Goal: Task Accomplishment & Management: Complete application form

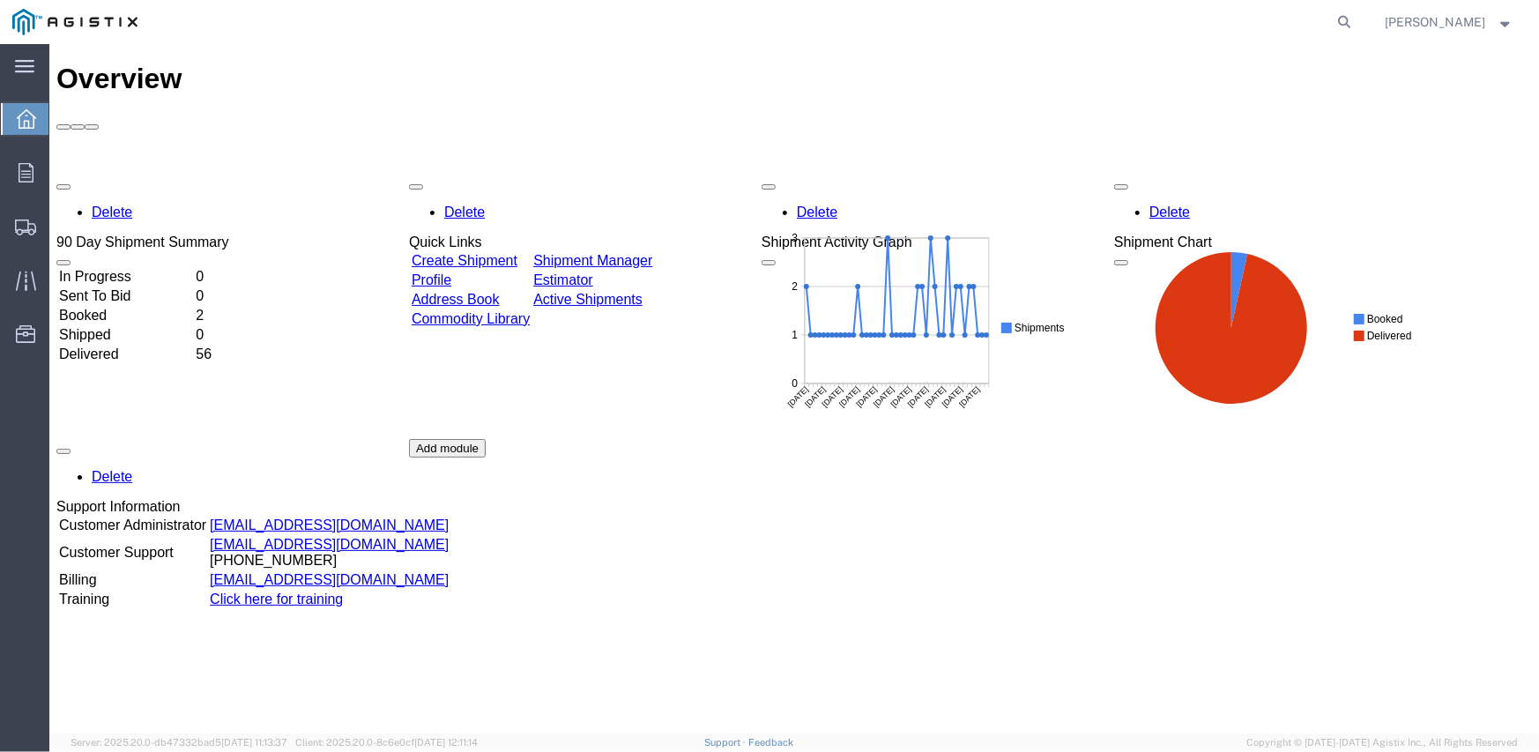
click at [512, 252] on link "Create Shipment" at bounding box center [464, 259] width 106 height 15
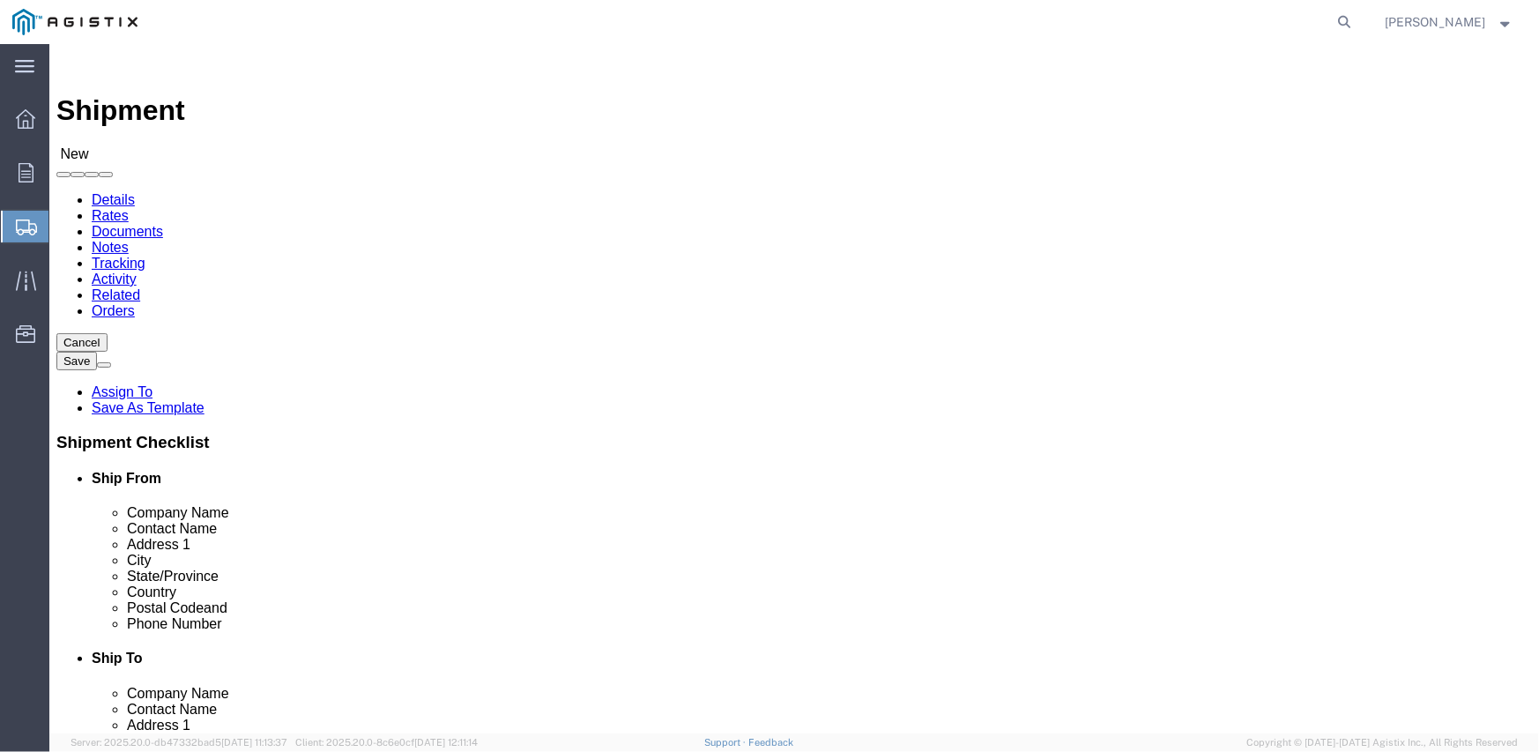
select select
drag, startPoint x: 539, startPoint y: 305, endPoint x: 490, endPoint y: 261, distance: 66.2
click select "Select Inertia Engineering & Machine Works Inc PG&E"
select select "9596"
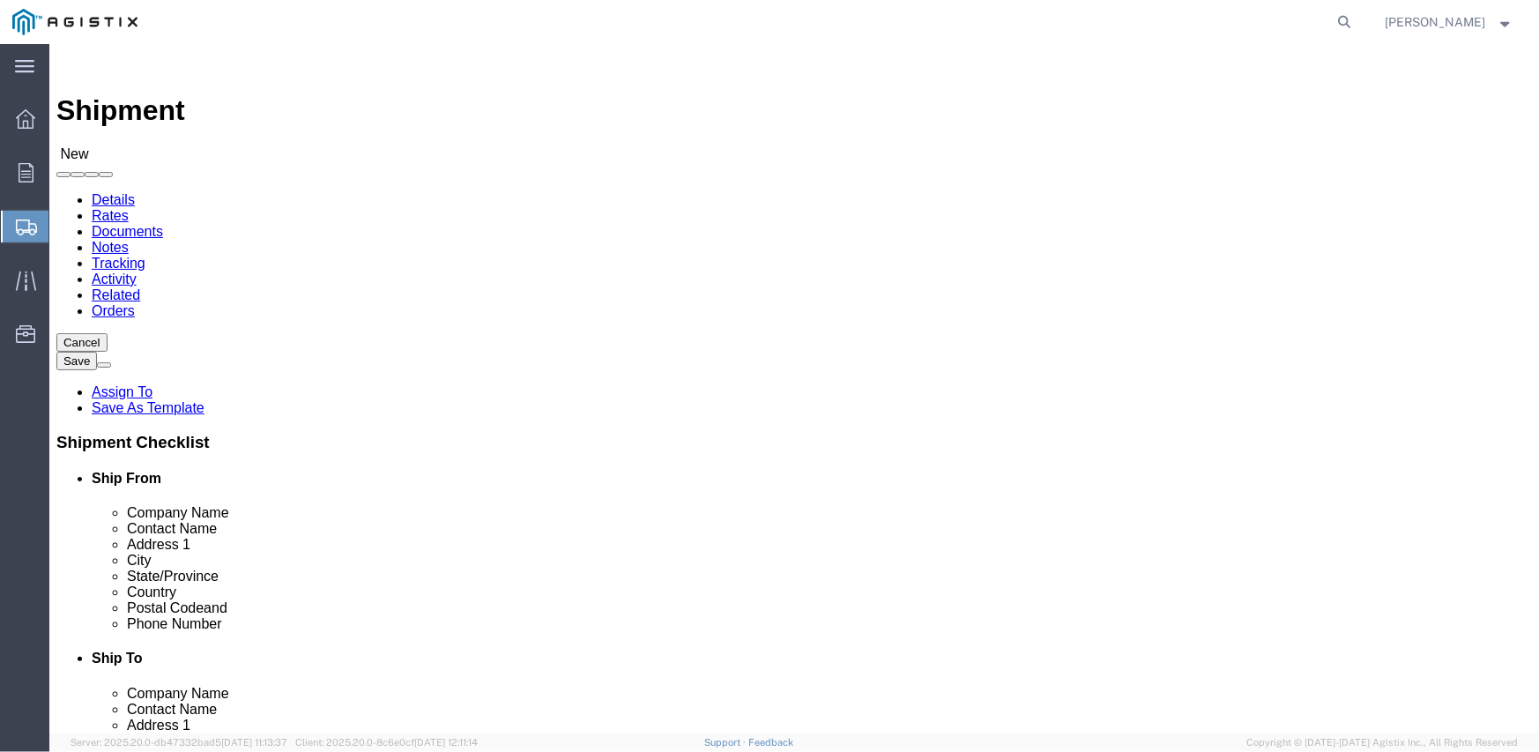
click select "Select Inertia Engineering & Machine Works Inc PG&E"
select select "PURCHORD"
select select
click select "Select All Others [GEOGRAPHIC_DATA] [GEOGRAPHIC_DATA] [GEOGRAPHIC_DATA] [GEOGRA…"
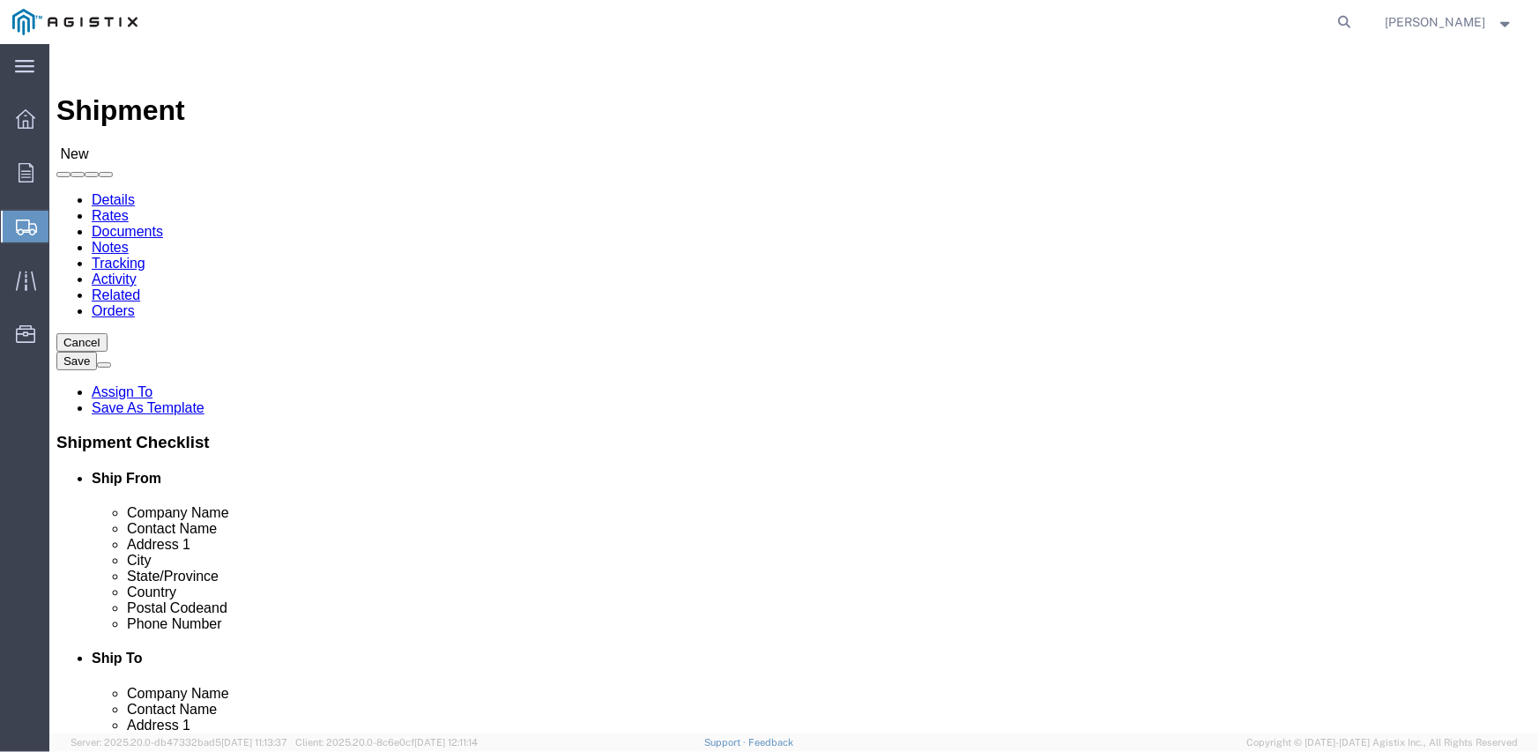
select select "19745"
click select "Select All Others [GEOGRAPHIC_DATA] [GEOGRAPHIC_DATA] [GEOGRAPHIC_DATA] [GEOGRA…"
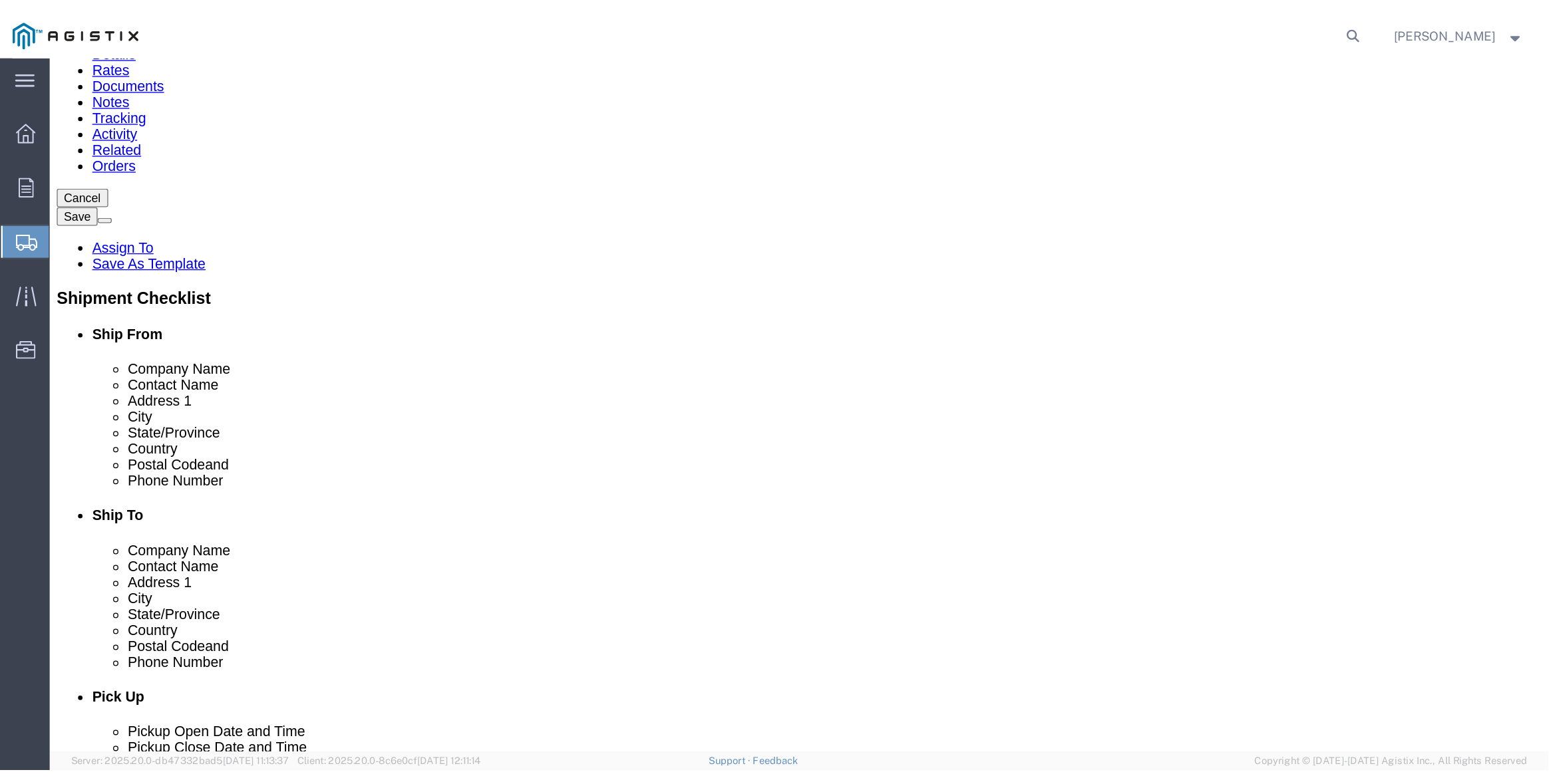
scroll to position [133, 0]
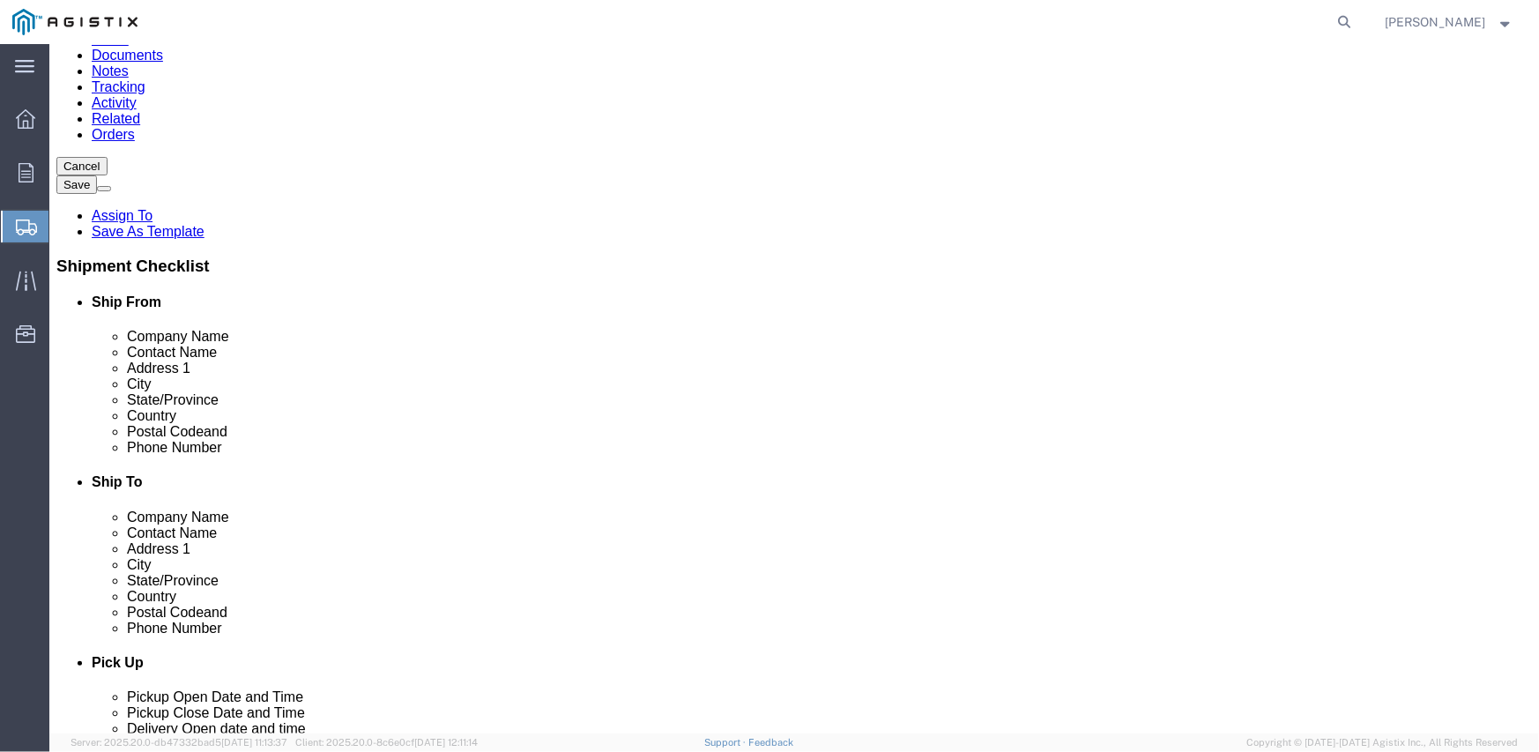
click span
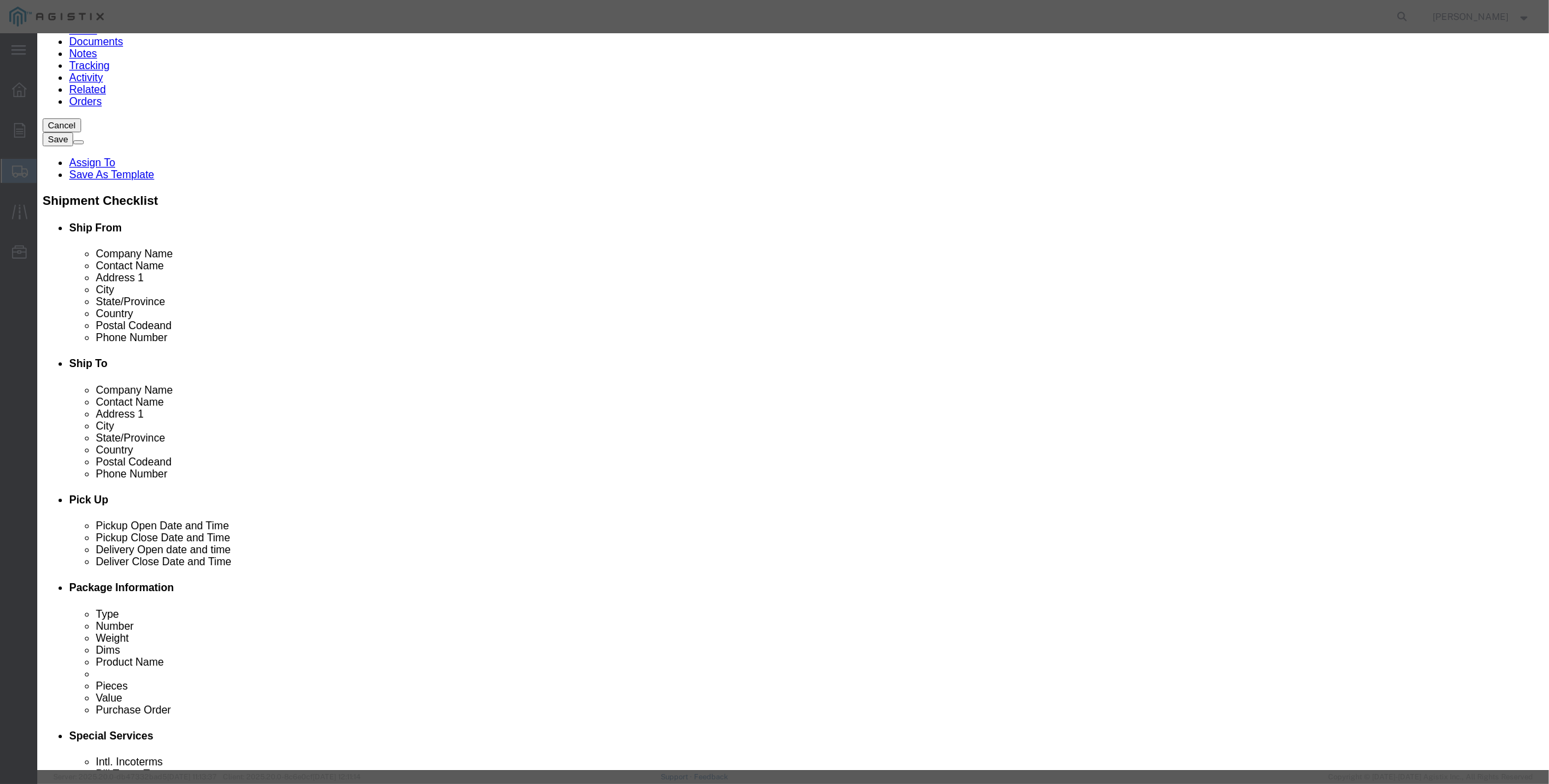
click button "Select"
select select
type input "MPS dba Inertia Engineering & Machine Works Inc"
type input "[PERSON_NAME]"
type input "[STREET_ADDRESS][PERSON_NAME]"
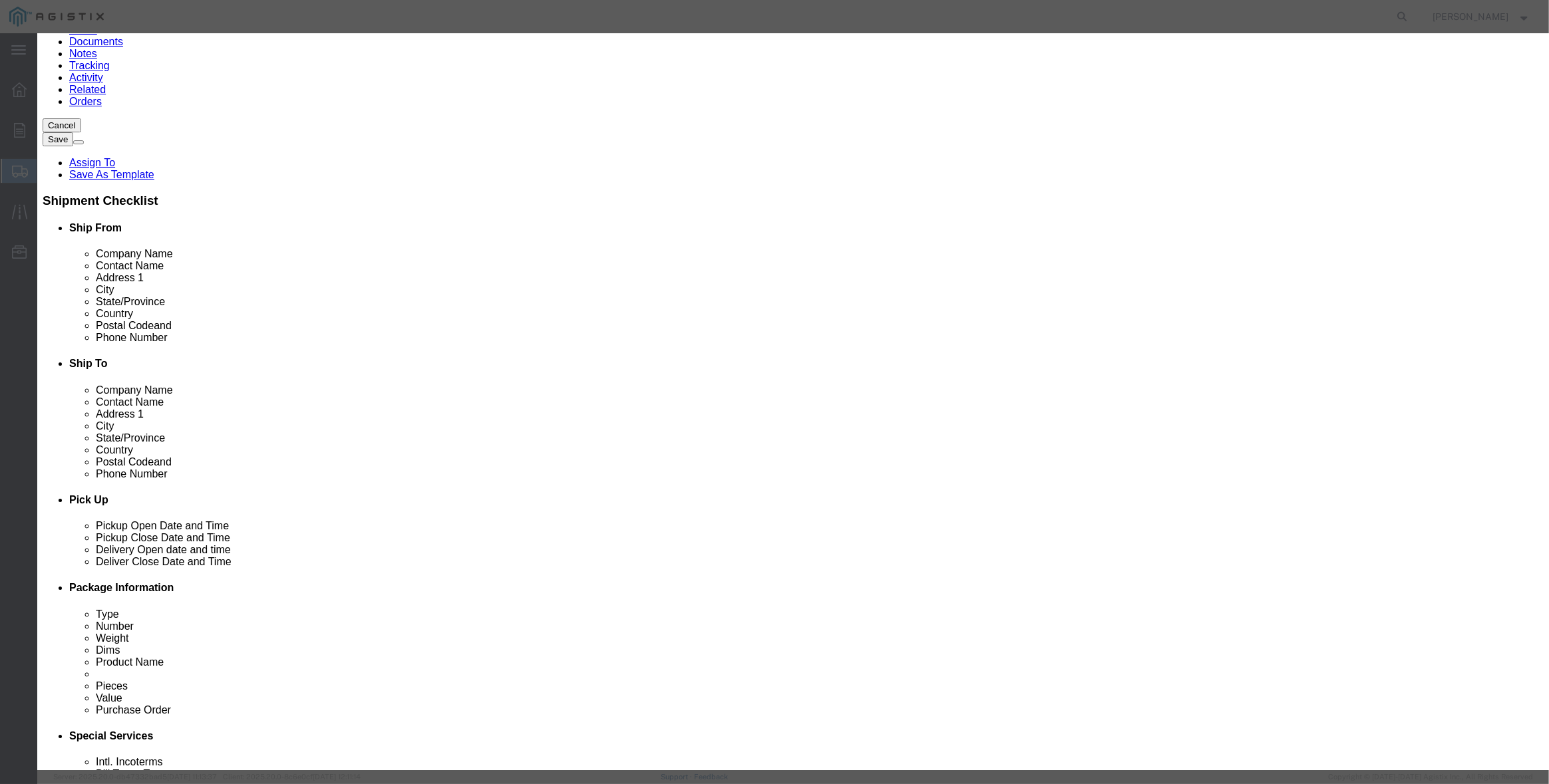
type input "Stockton"
type input "95215"
type input "[PHONE_NUMBER]"
select select "CA"
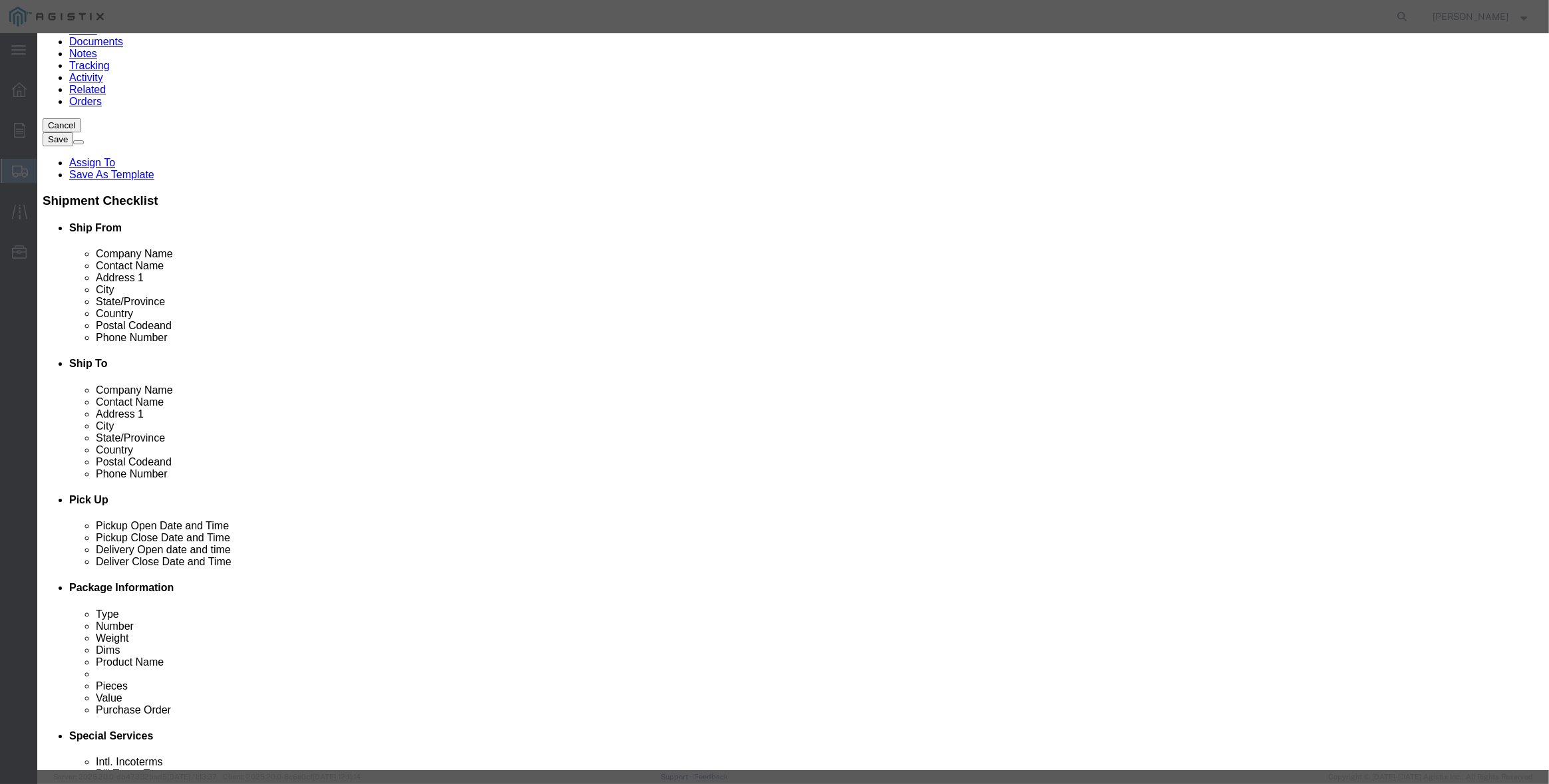
click button "Select"
select select
type input "PG&E - [GEOGRAPHIC_DATA]"
type input "Pacific Gas & Electric Company"
type input "Fresno Receiving"
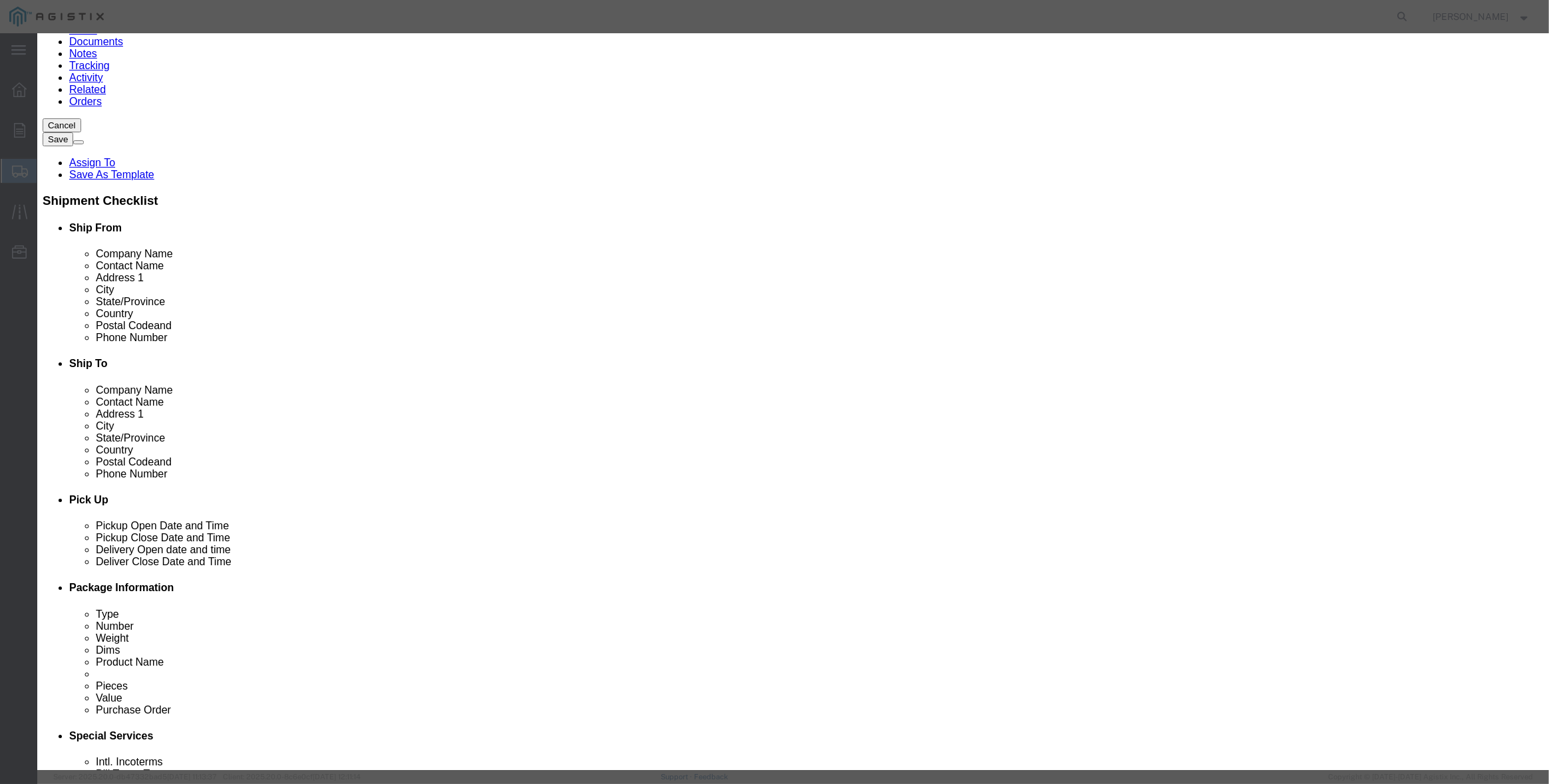
type input "[STREET_ADDRESS]"
type input "[GEOGRAPHIC_DATA]"
type input "93725"
type input "[PHONE_NUMBER]"
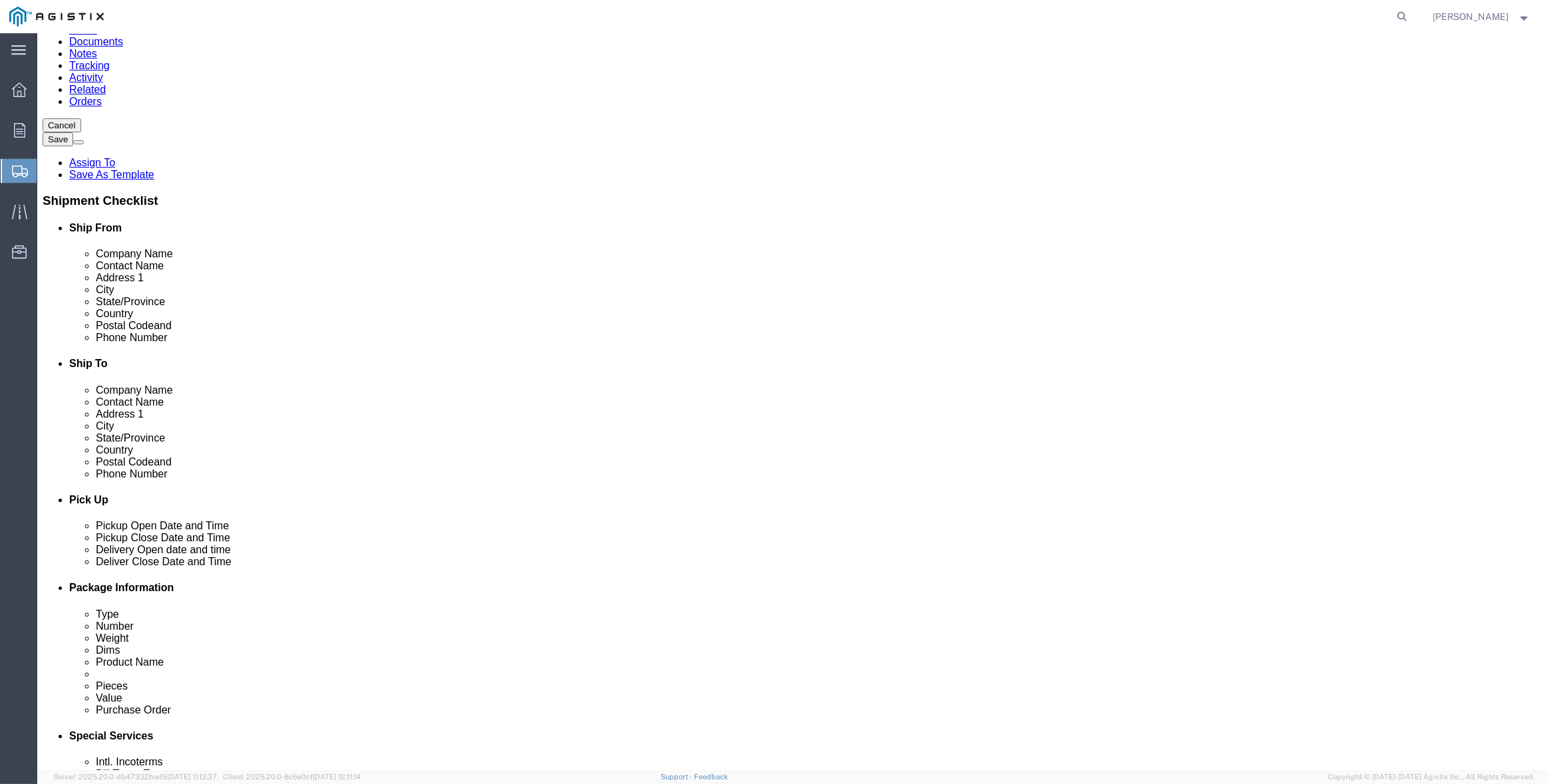
select select "CA"
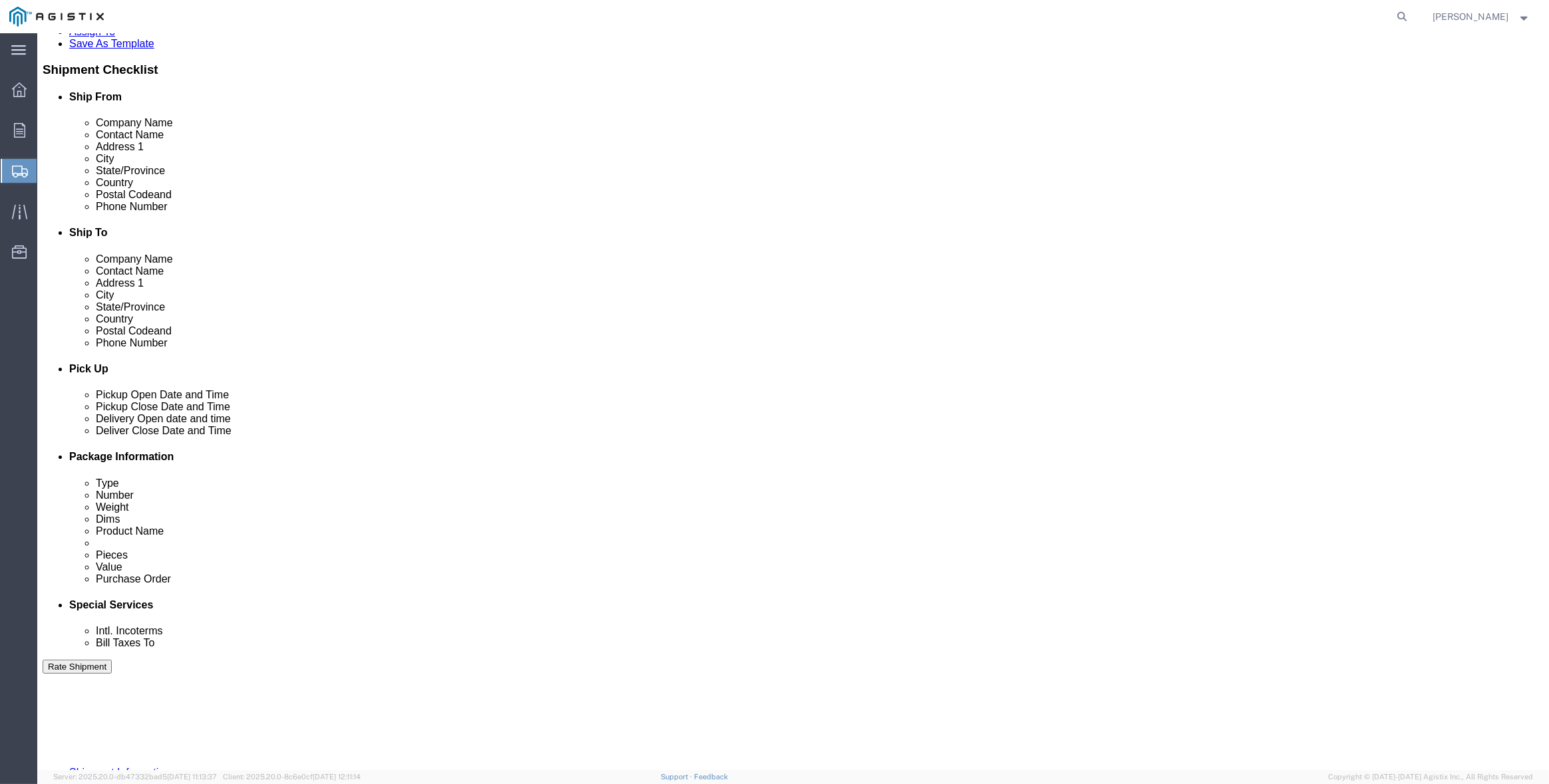
scroll to position [266, 0]
click div "[DATE] 12:00 PM"
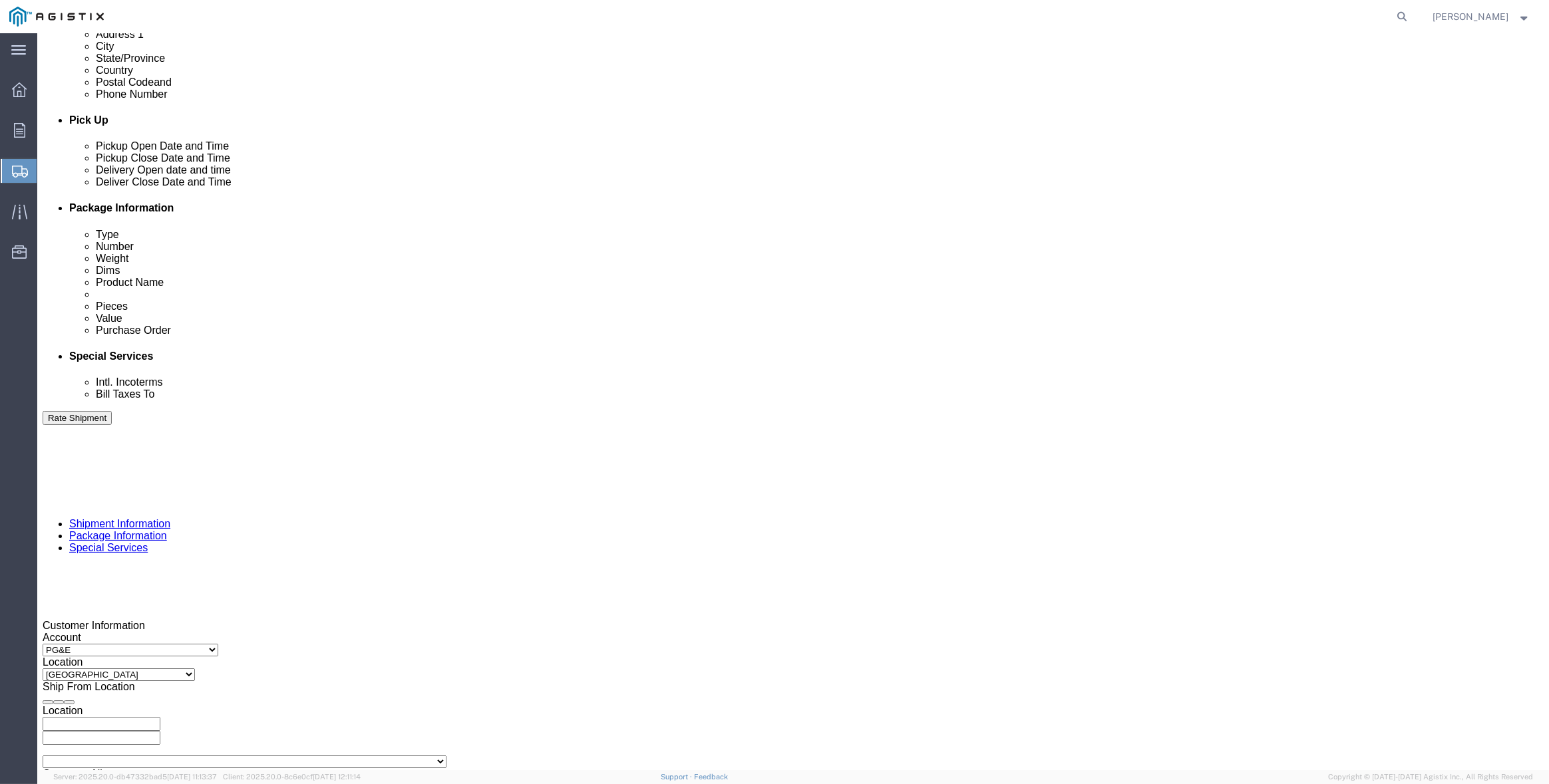
click input "12:00 PM"
type input "6:00 AM"
click button "Apply"
click div "[DATE] 7:00 AM"
type input "2:00 PM"
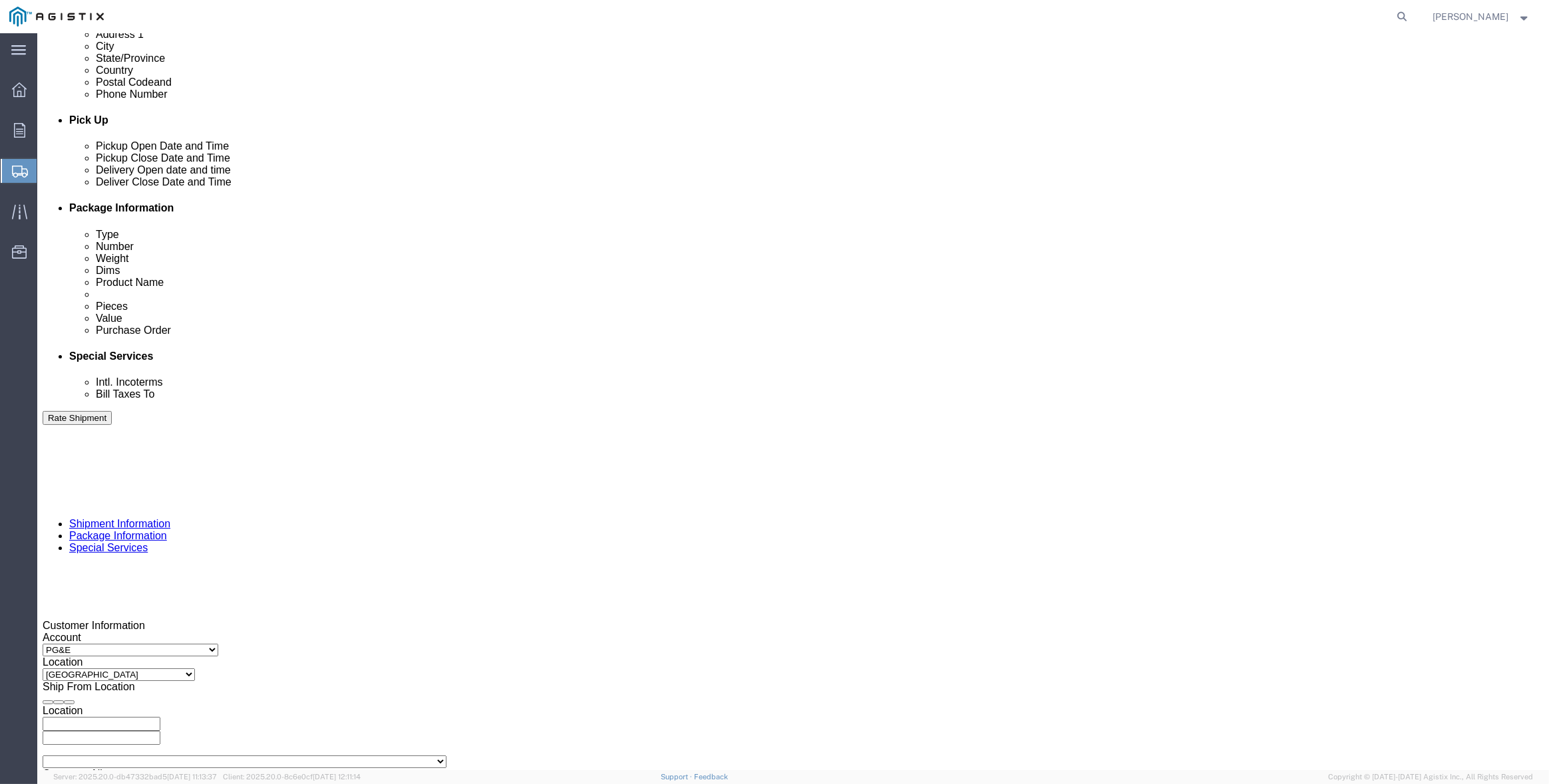
click button "Apply"
click div
click input "3:00 PM"
type input "8:00 AM"
click button "Apply"
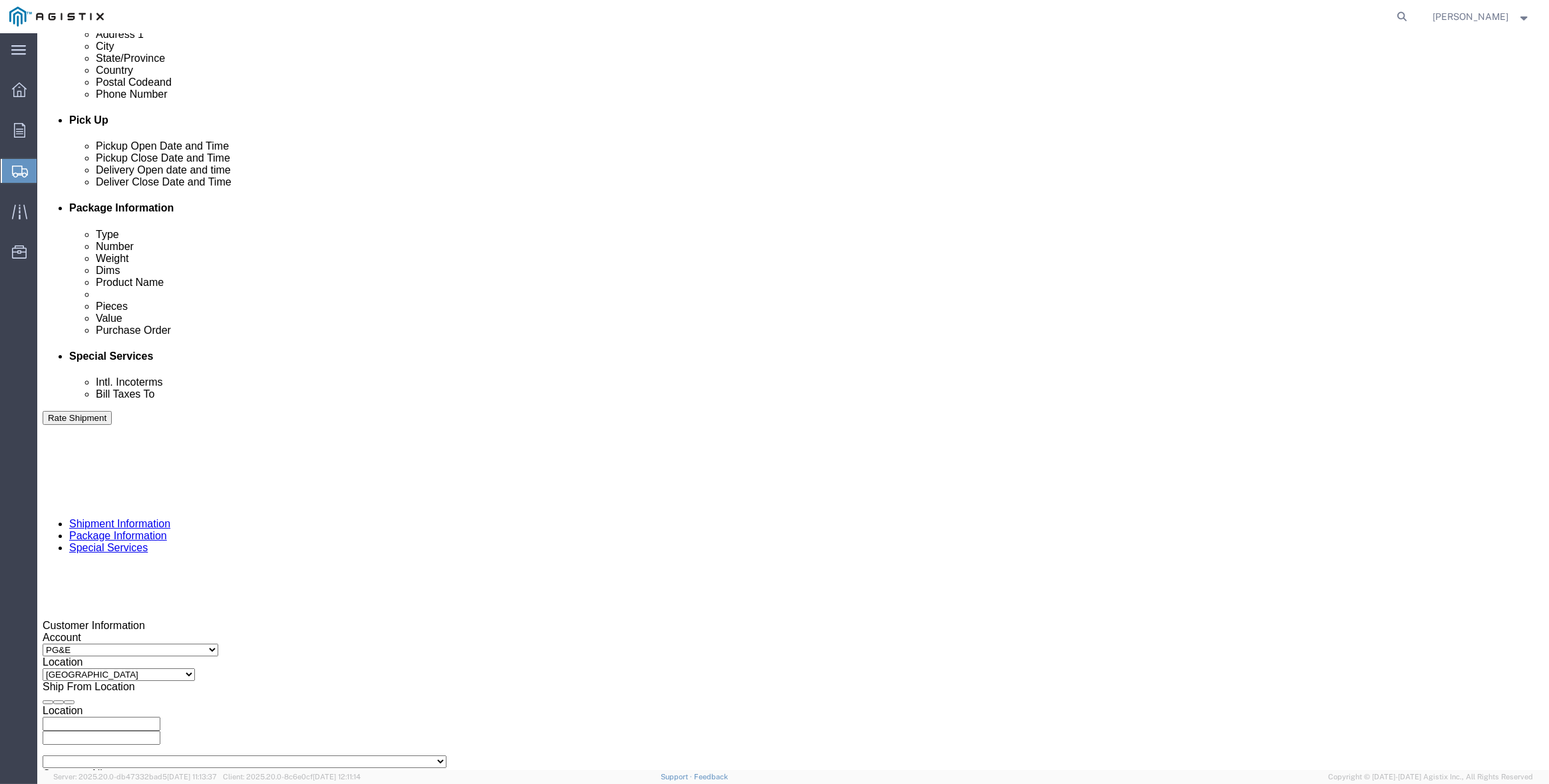
click div
type input "3:00 PM"
click button "Apply"
click input "text"
type input "3501411334"
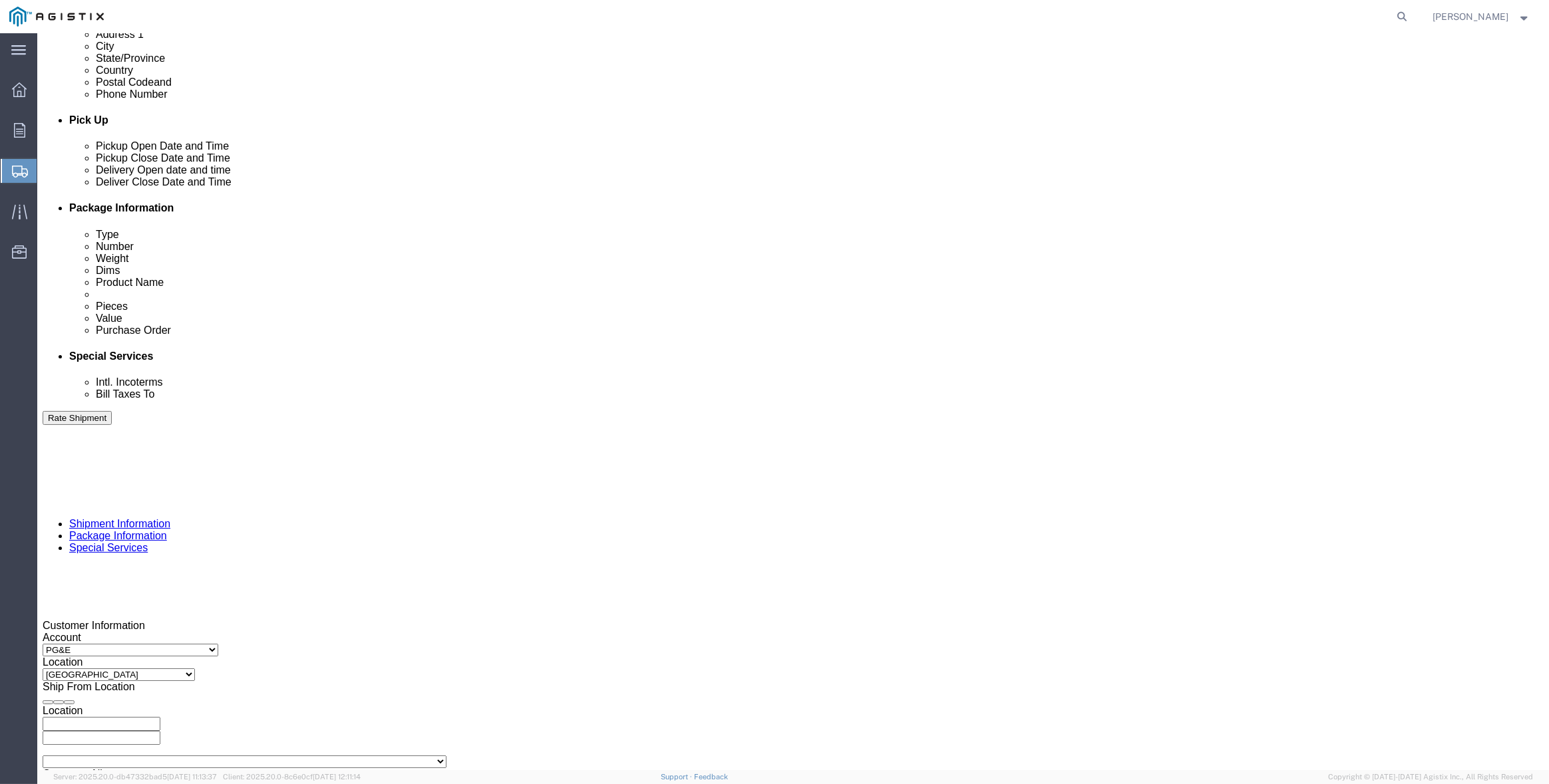
select select "SALEORDR"
type input "294908"
click select "Select Air Less than Truckload Multi-Leg Ocean Freight Rail Small Parcel Truckl…"
select select "TL"
click select "Select Air Less than Truckload Multi-Leg Ocean Freight Rail Small Parcel Truckl…"
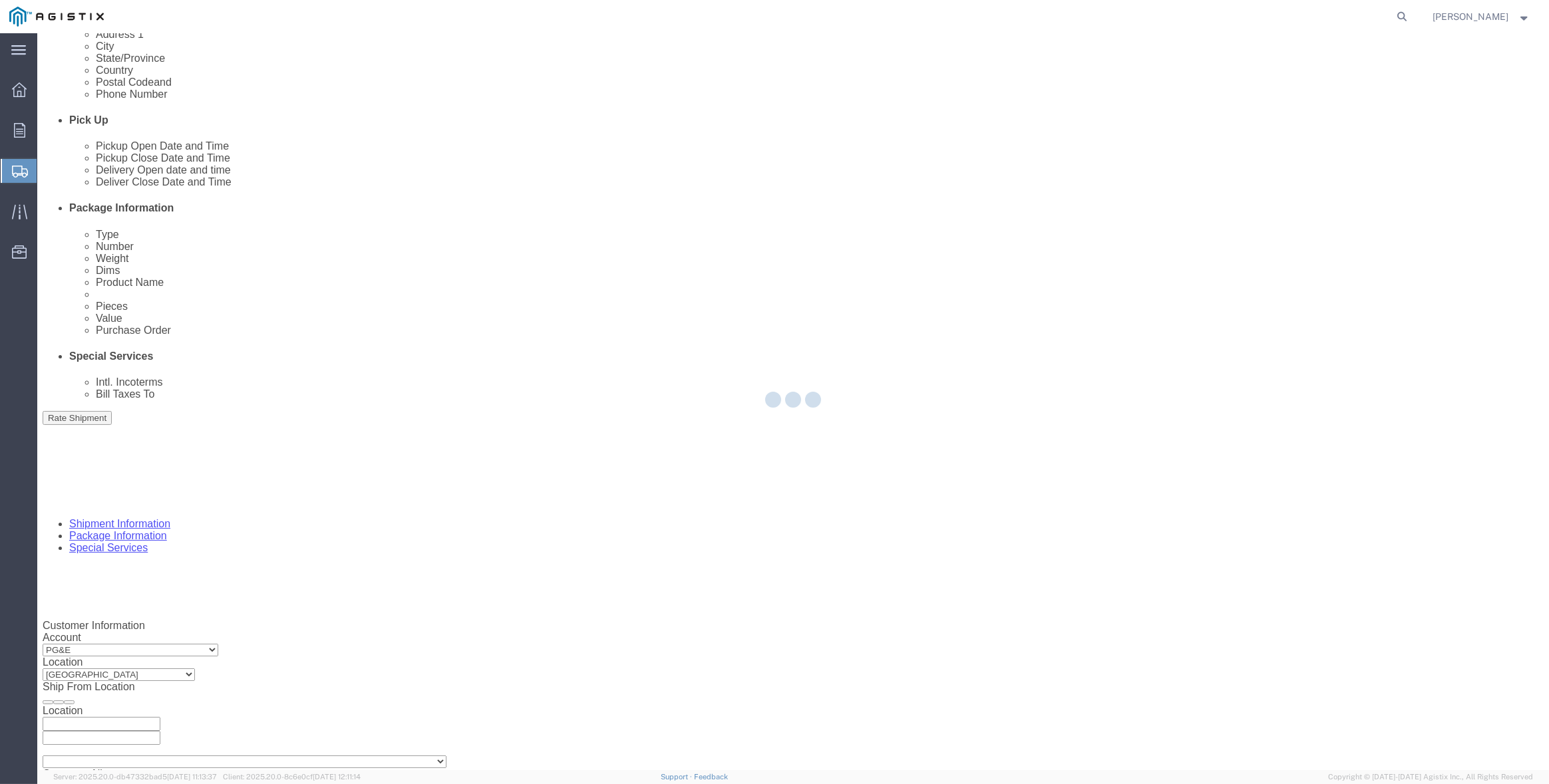
select select
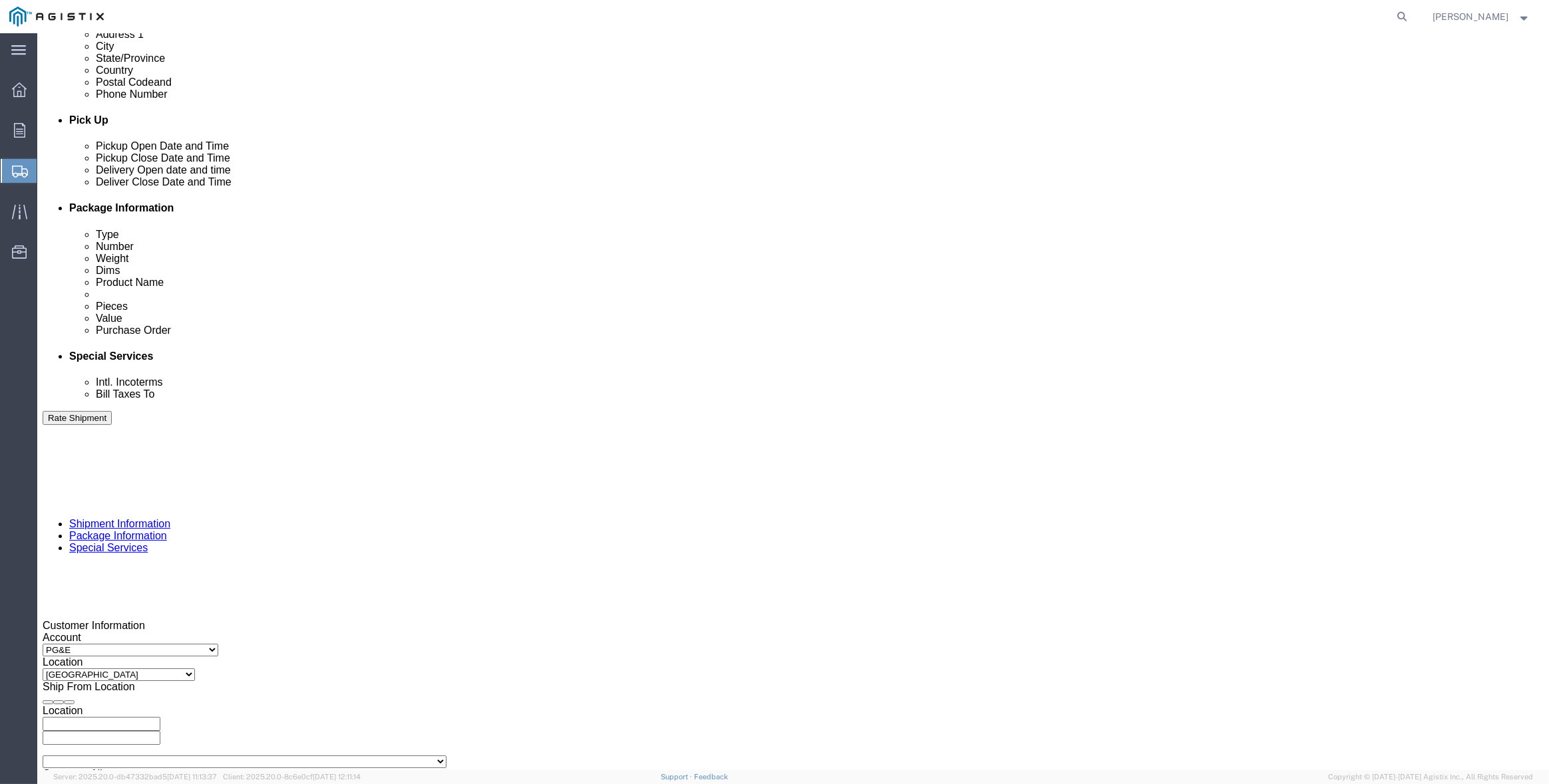
click select "Select 1-Ton (PSS) 10 Wheel 10 Yard Dump Truck 20 Yard Dump Truck Bobtail Botto…"
select select "FLBD"
click select "Select 1-Ton (PSS) 10 Wheel 10 Yard Dump Truck 20 Yard Dump Truck Bobtail Botto…"
drag, startPoint x: 667, startPoint y: 674, endPoint x: 761, endPoint y: 666, distance: 94.3
click div "Previous Continue"
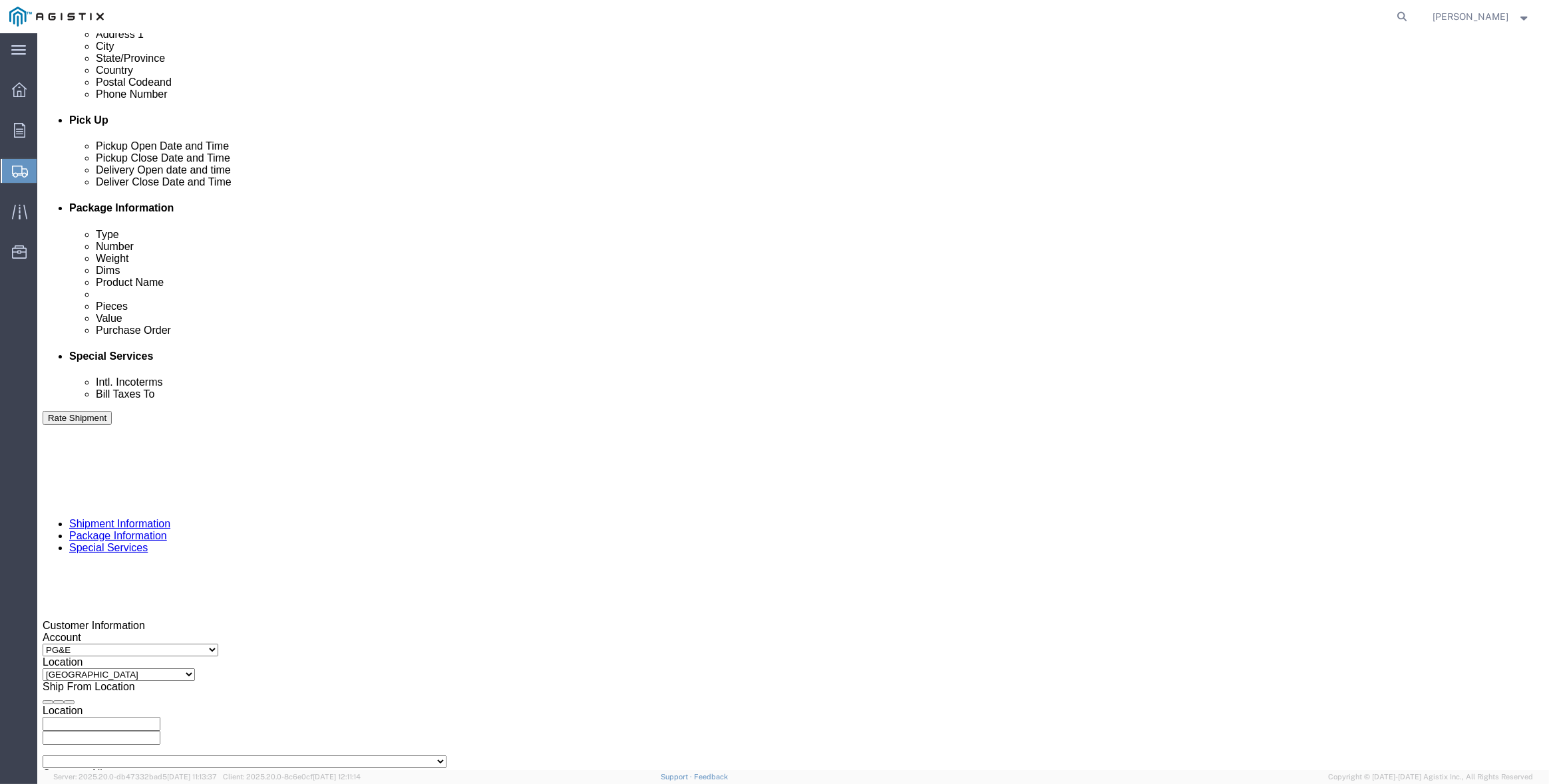
click button "Continue"
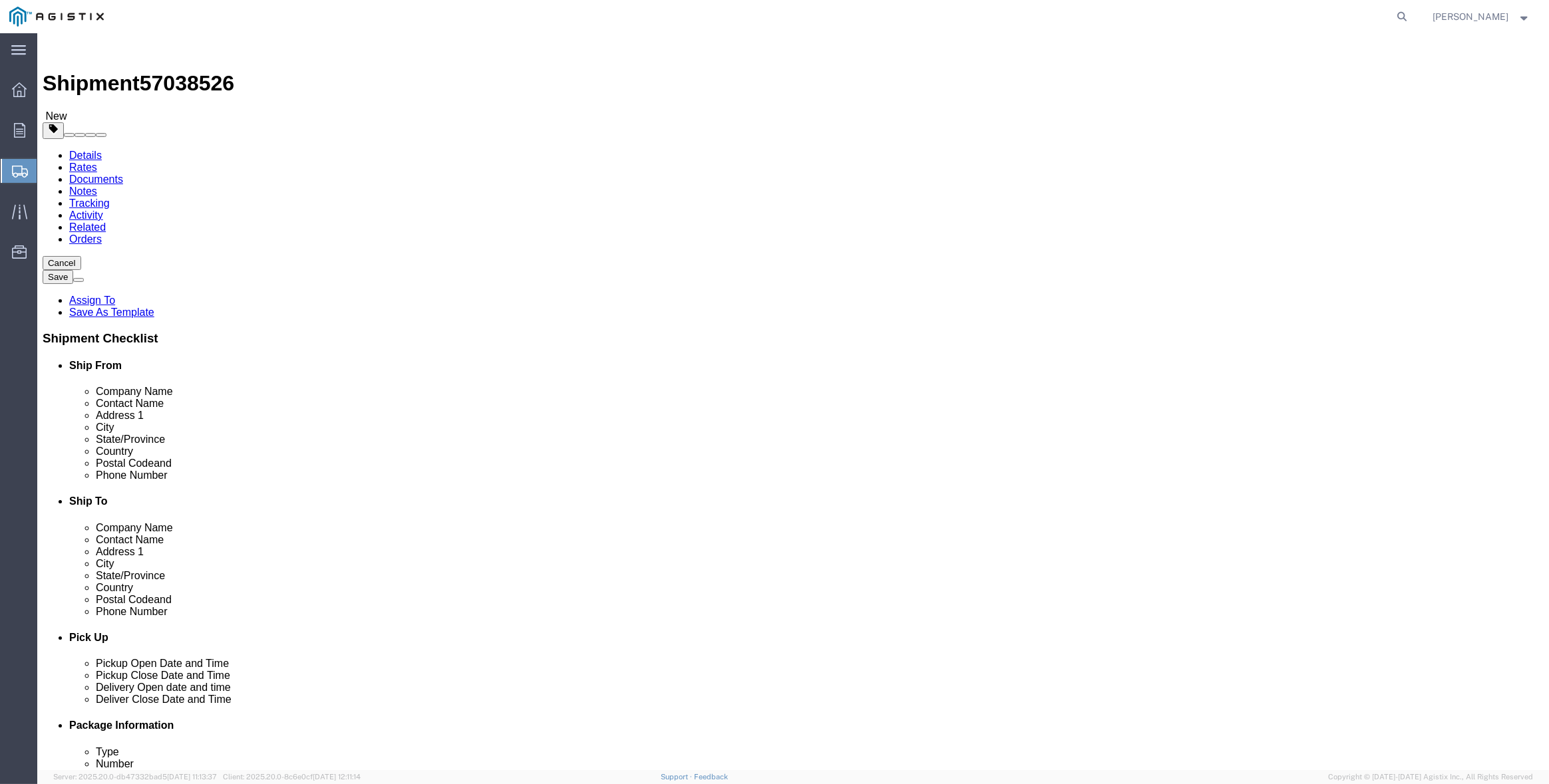
click select "Select Bulk Bundle(s) Cardboard Box(es) Carton(s) Crate(s) Drum(s) (Fiberboard)…"
select select "CRAT"
click select "Select Bulk Bundle(s) Cardboard Box(es) Carton(s) Crate(s) Drum(s) (Fiberboard)…"
click input "1"
type input "4"
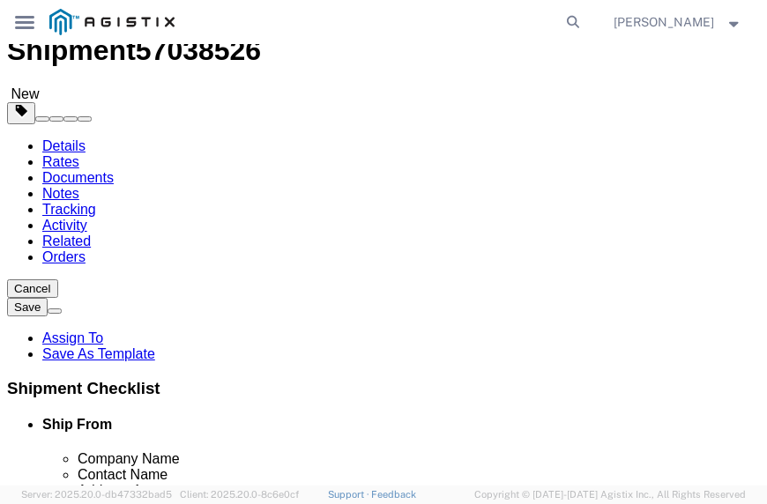
scroll to position [88, 0]
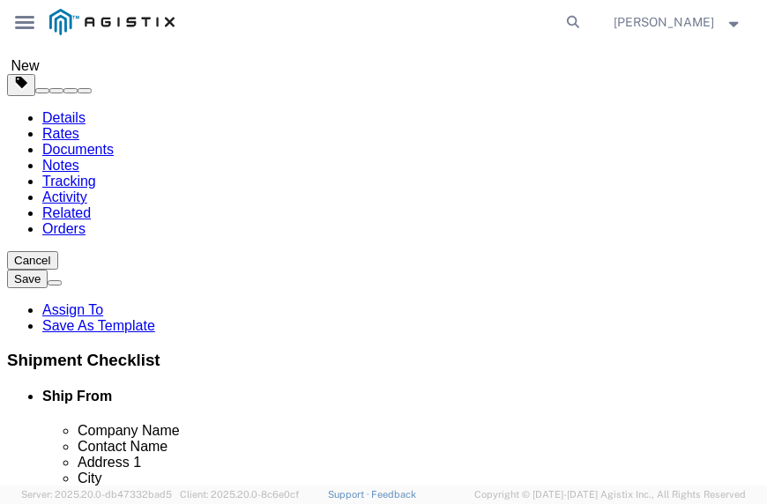
type input "139"
type input "47"
type input "49"
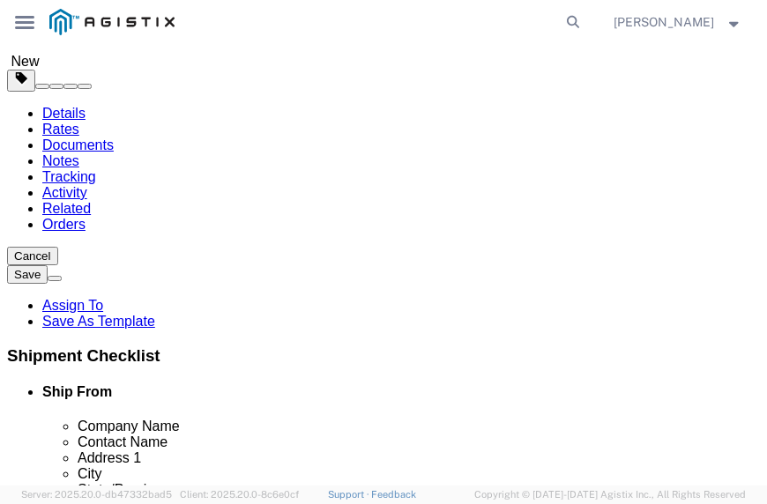
click input "0.00"
type input "2644"
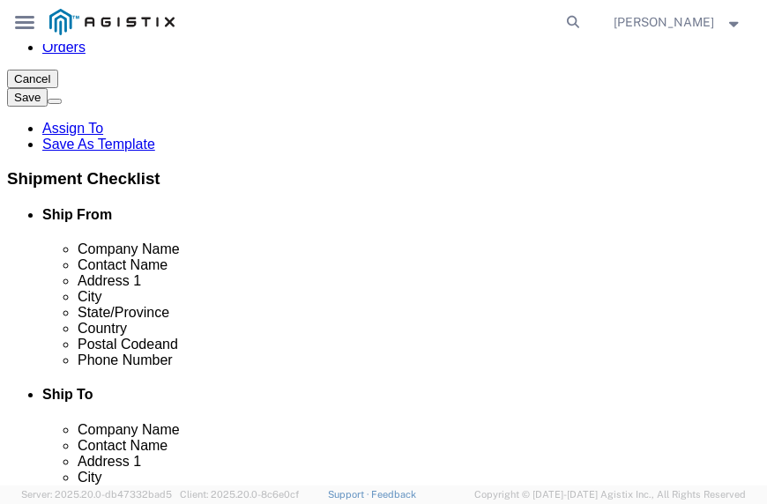
scroll to position [287, 0]
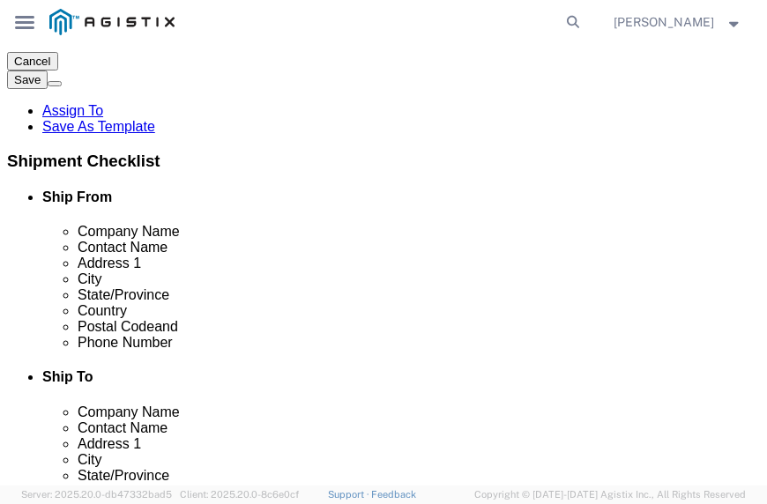
click link "Add Content"
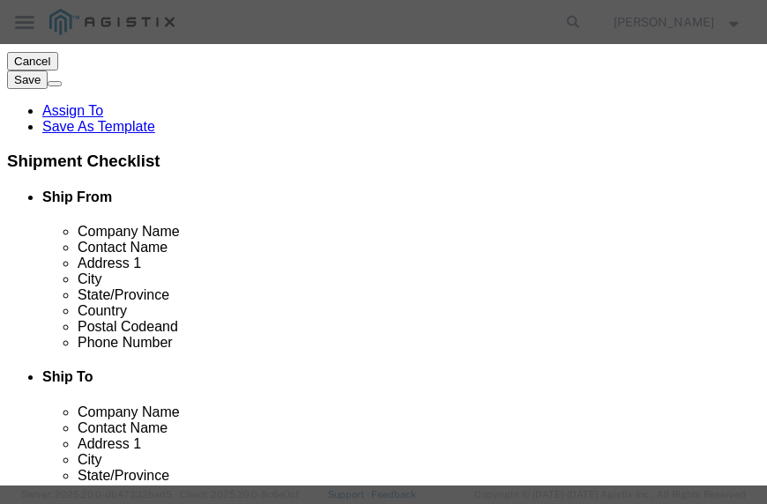
click input "text"
type input "M343728"
type input "4"
click input "text"
paste input "16,759.20"
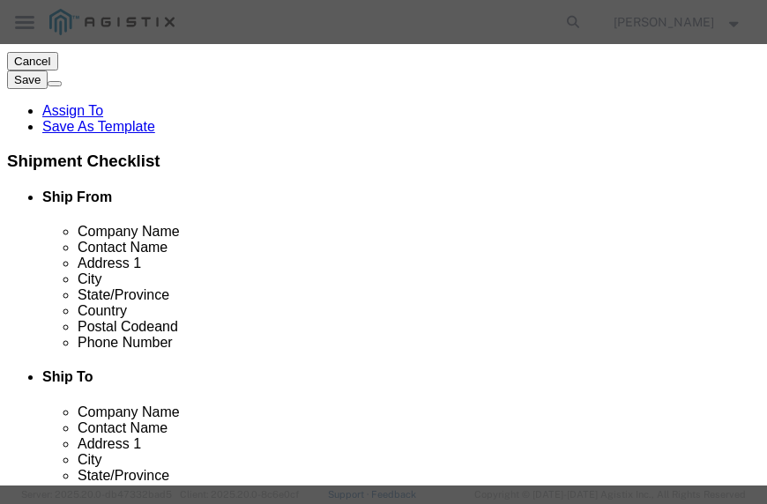
type input "16,759.20"
select select "USD"
click textarea
paste textarea "L26S1LSUG3P4T"
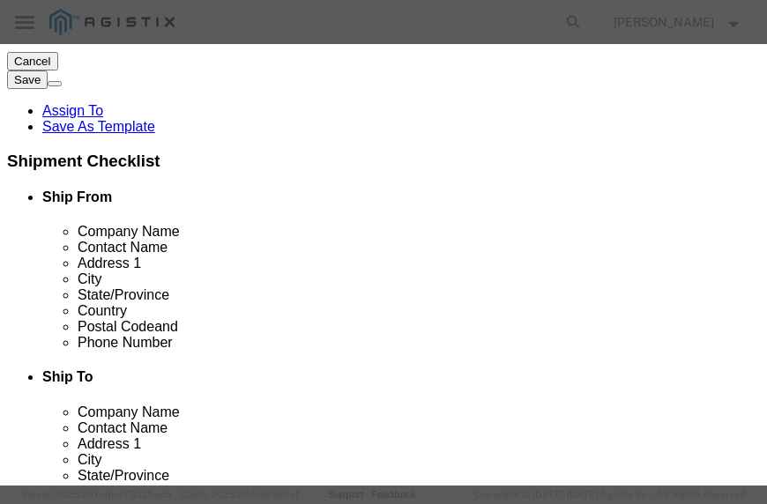
type textarea "L26S1LSUG3P4T"
click select "Select Account Type Activity ID Airline Appointment Number ASN Batch Number Bil…"
select select "PURCHORD"
click select "Select Account Type Activity ID Airline Appointment Number ASN Batch Number Bil…"
type input "3501411334"
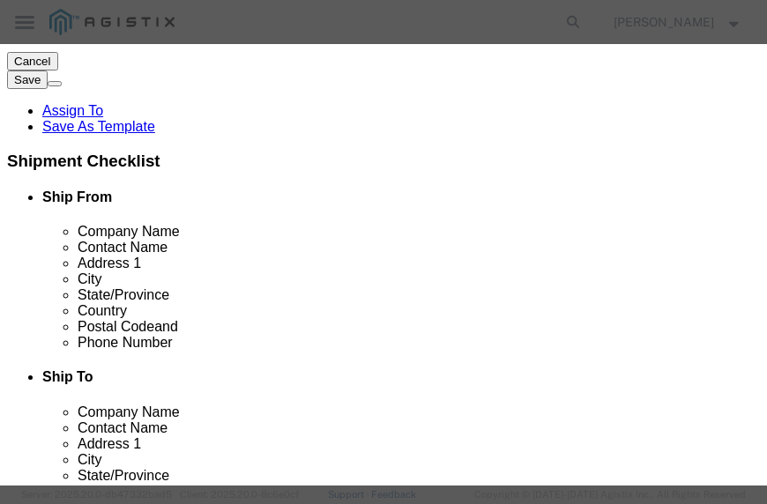
scroll to position [451, 0]
select select "SALEORDR"
type input "294908"
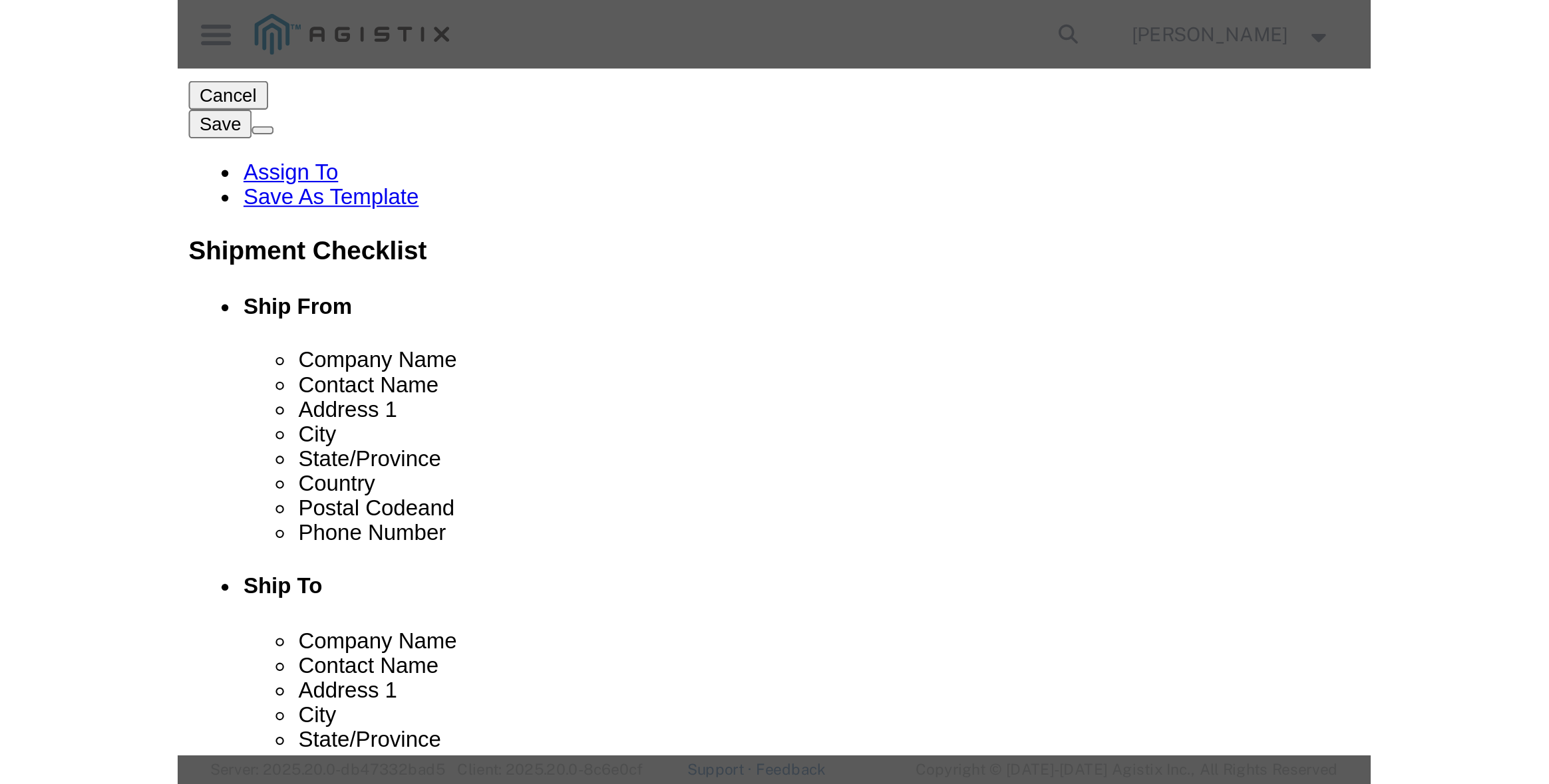
scroll to position [493, 0]
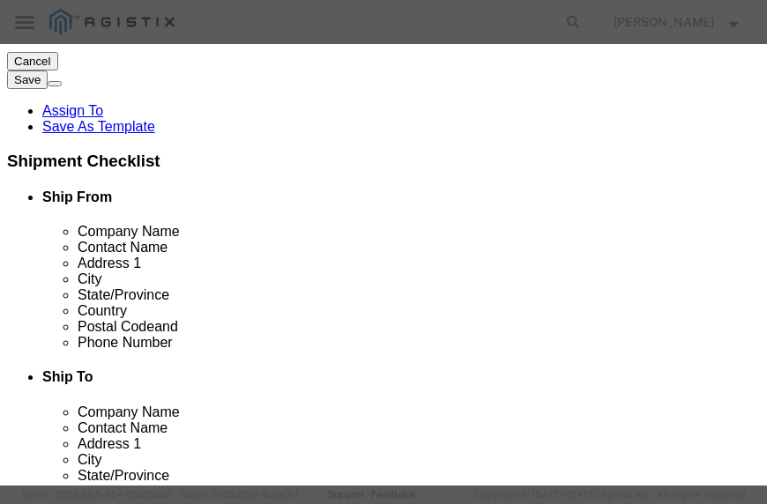
click button "Save & Close"
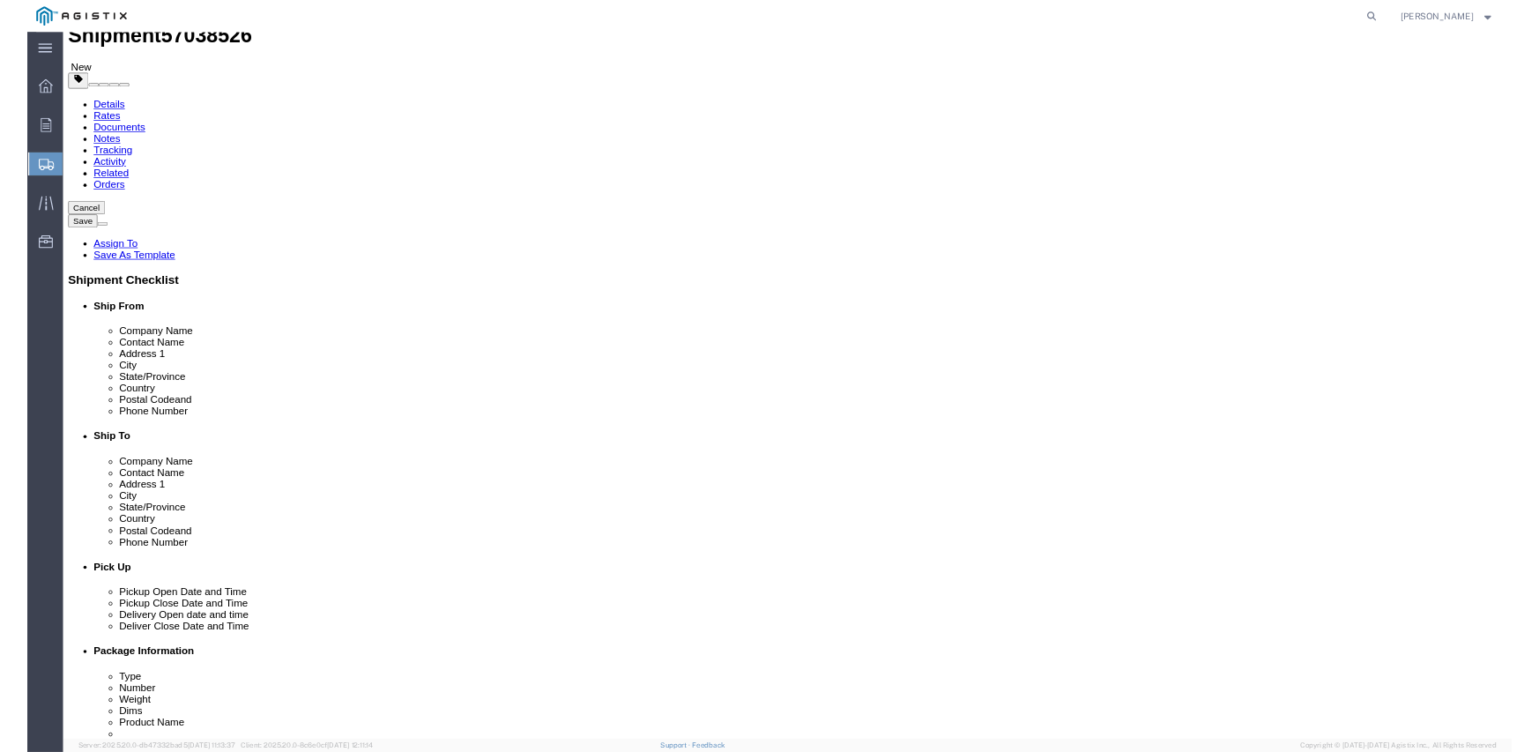
scroll to position [0, 0]
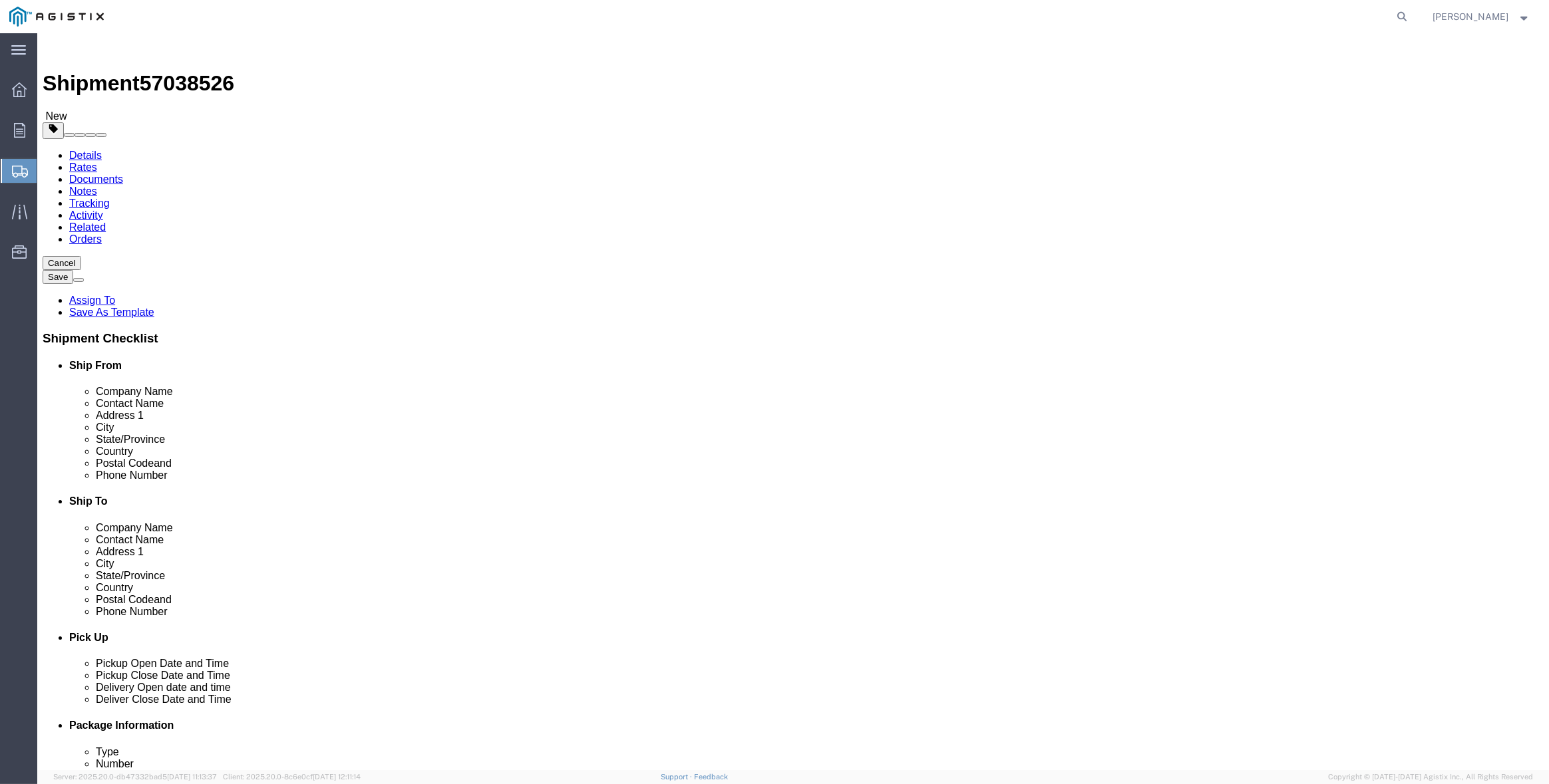
click button "Continue"
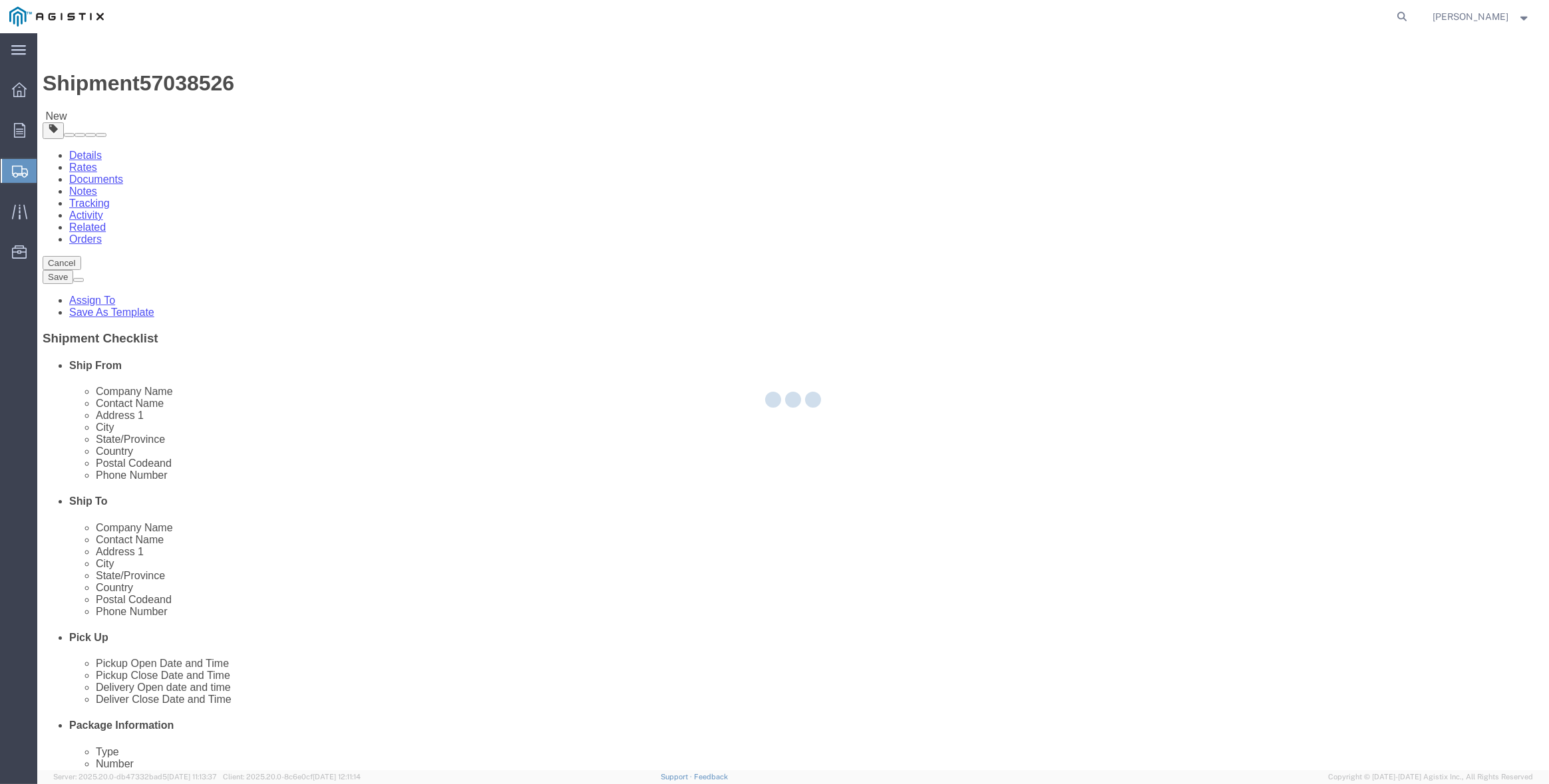
select select
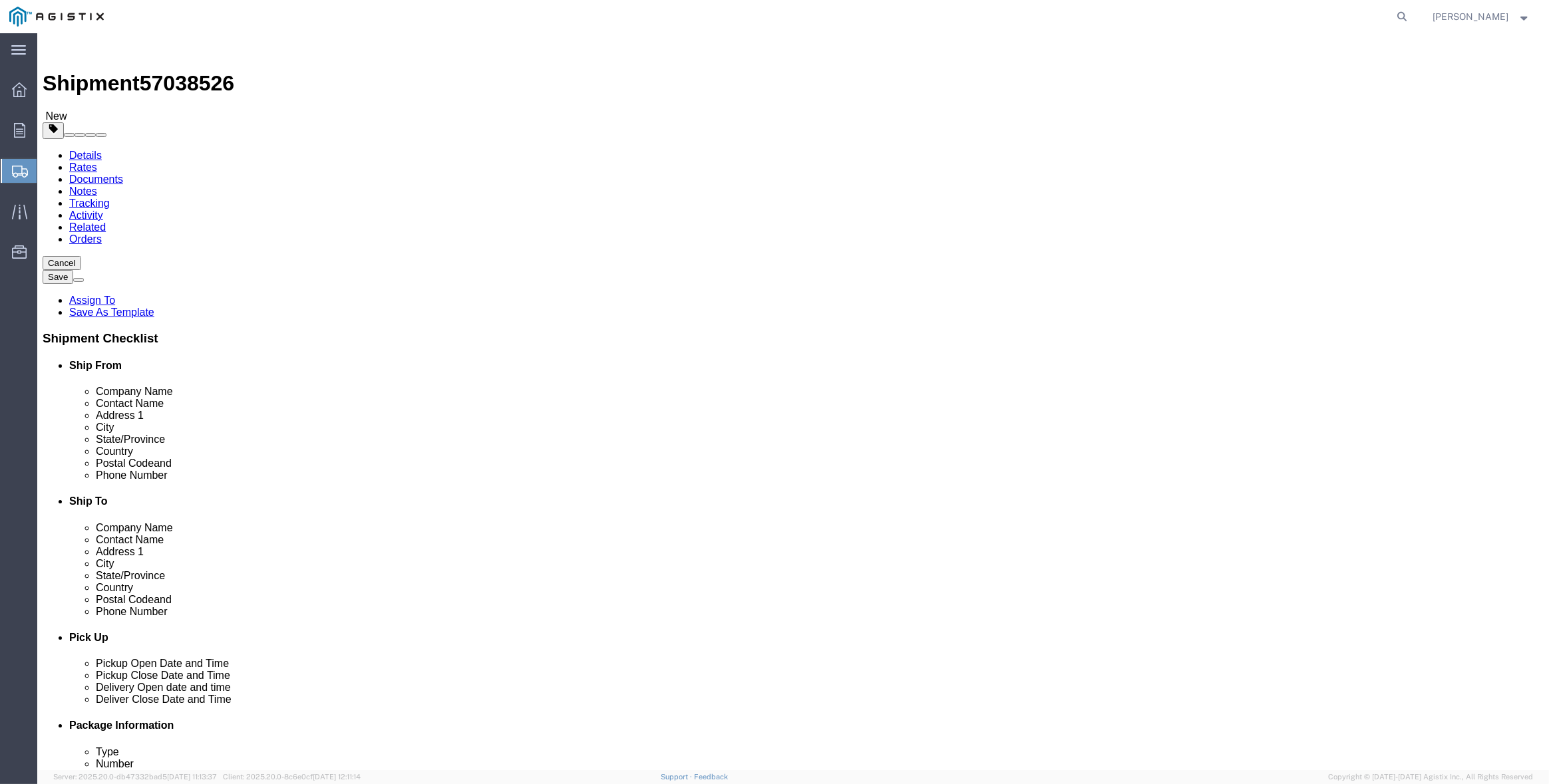
click button "Rate Shipment"
